Goal: Information Seeking & Learning: Check status

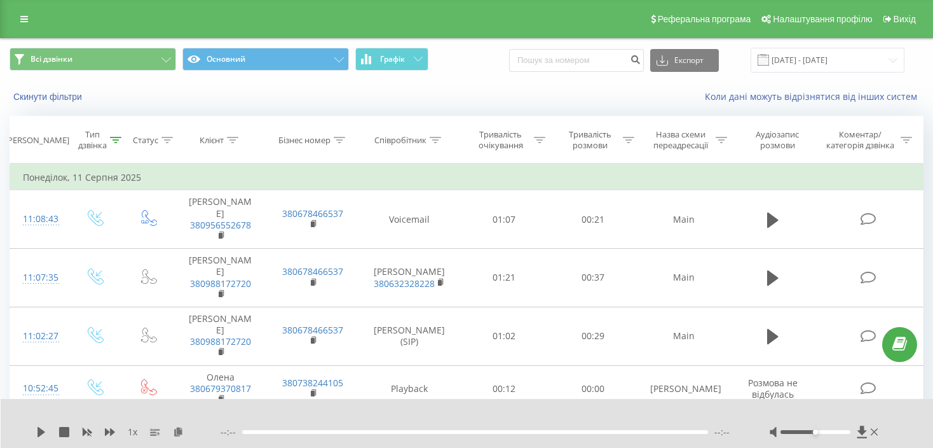
click at [574, 72] on div "Всі дзвінки Основний Графік Експорт .csv .xls .xlsx 08.08.2025 - 15.08.2025" at bounding box center [467, 60] width 932 height 43
click at [587, 64] on input at bounding box center [576, 60] width 135 height 23
type input "0990385504"
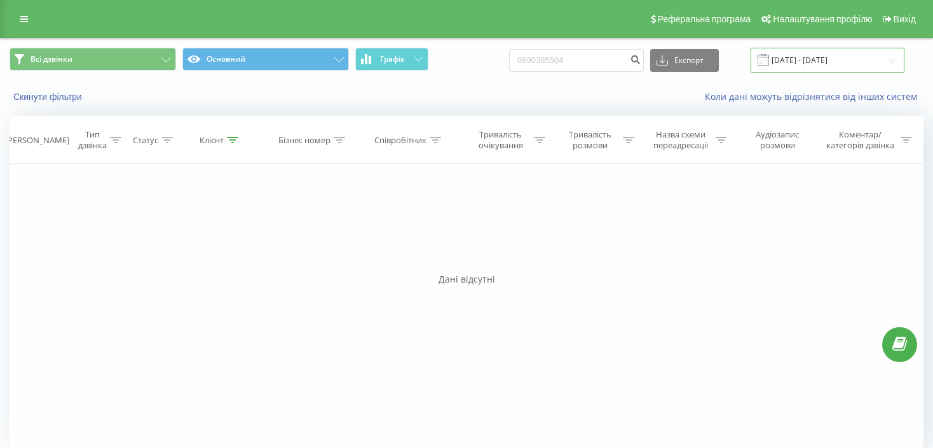
click at [767, 58] on input "[DATE] - [DATE]" at bounding box center [828, 60] width 154 height 25
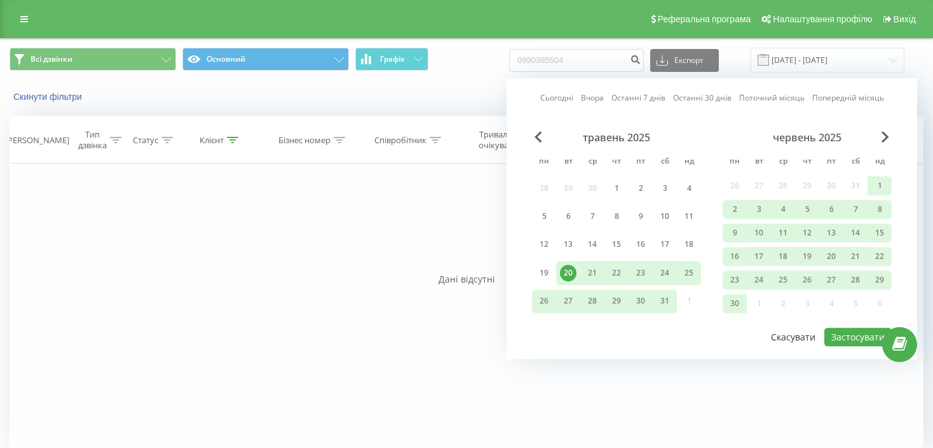
click at [784, 327] on button "Скасувати" at bounding box center [793, 336] width 58 height 18
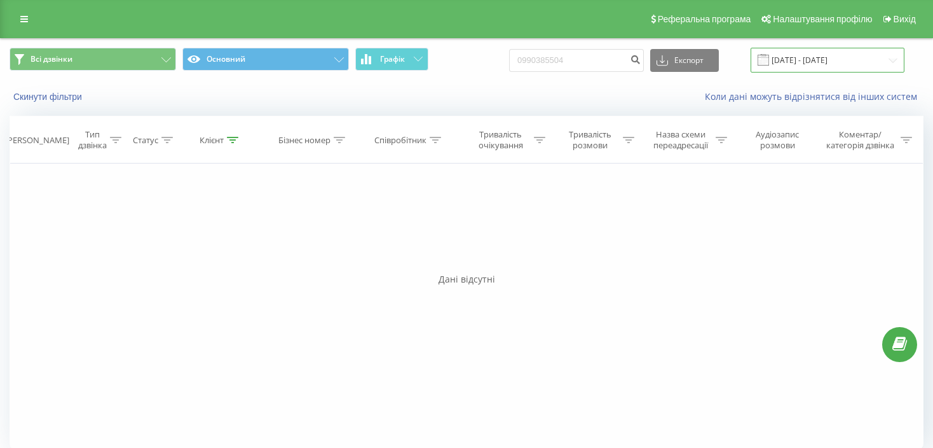
click at [854, 56] on input "[DATE] - [DATE]" at bounding box center [828, 60] width 154 height 25
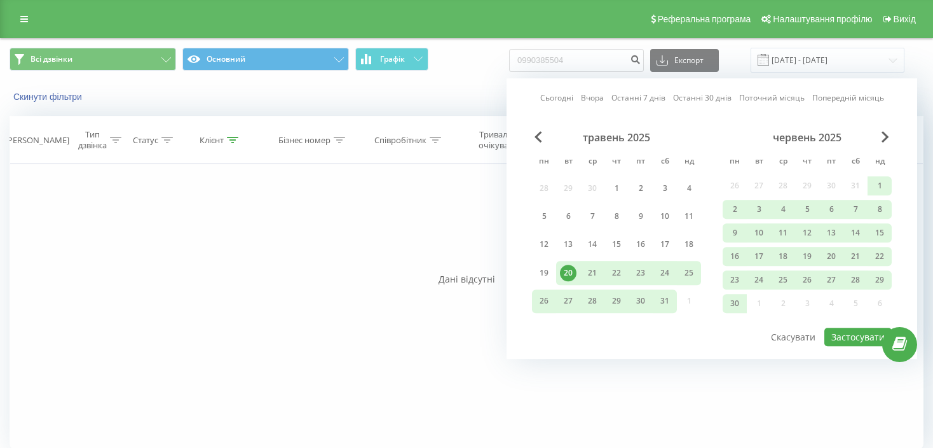
click at [701, 105] on div "Сьогодні Вчора Останні 7 днів Останні 30 днів Поточний місяць Попередній місяць…" at bounding box center [712, 218] width 411 height 280
click at [706, 96] on link "Останні 30 днів" at bounding box center [702, 98] width 58 height 12
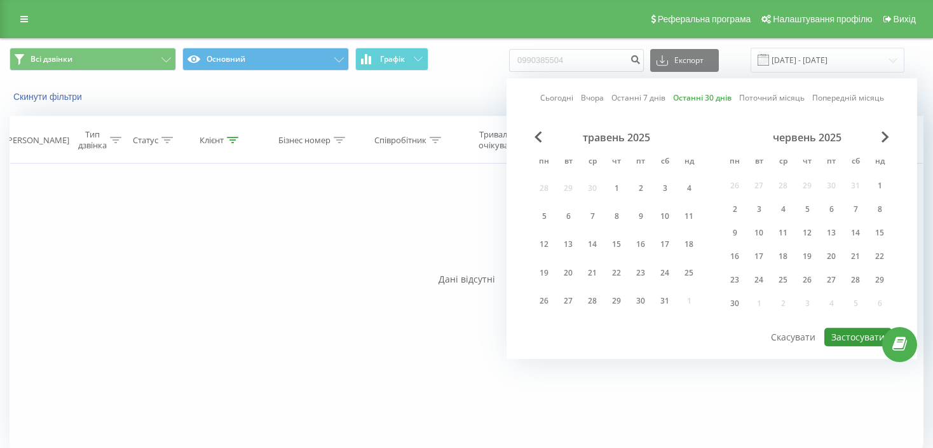
click at [859, 335] on button "Застосувати" at bounding box center [857, 336] width 67 height 18
type input "[DATE] - [DATE]"
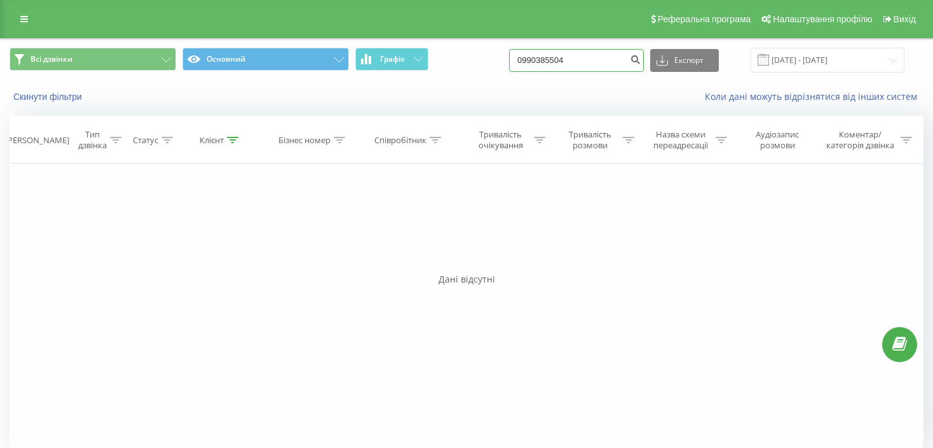
click at [612, 62] on input "0990385504" at bounding box center [576, 60] width 135 height 23
click at [537, 59] on input "0990385504" at bounding box center [576, 60] width 135 height 23
type input "380990385504"
click at [598, 60] on input "380990385504" at bounding box center [576, 60] width 135 height 23
drag, startPoint x: 549, startPoint y: 60, endPoint x: 650, endPoint y: 62, distance: 101.7
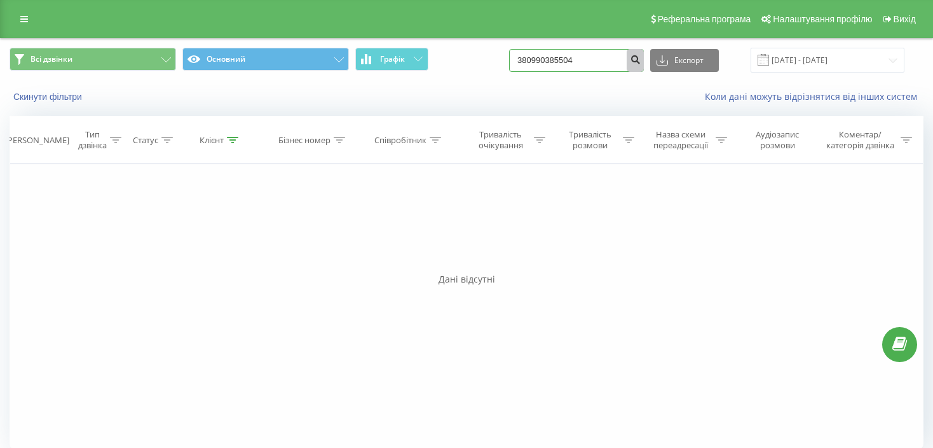
click at [644, 62] on form "380990385504" at bounding box center [576, 60] width 135 height 23
type input "380504004879"
